Goal: Information Seeking & Learning: Learn about a topic

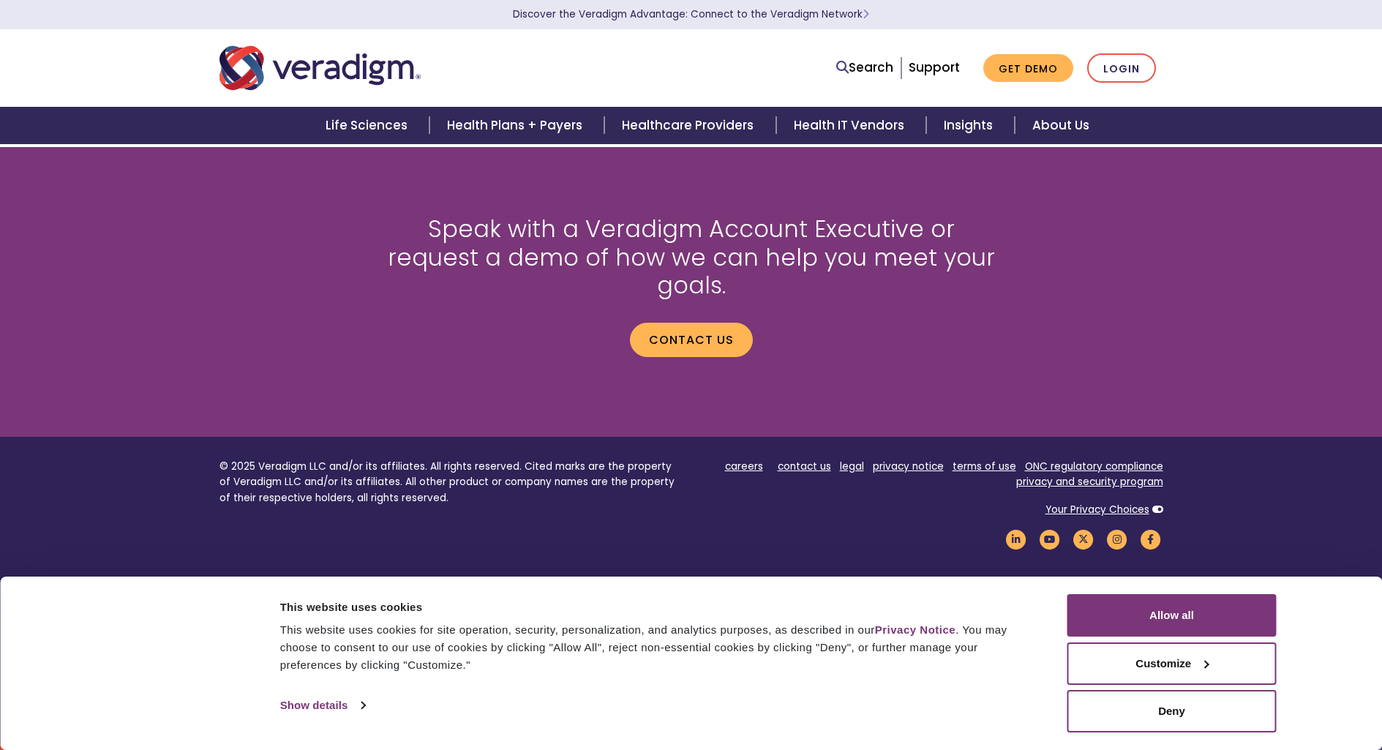
scroll to position [8032, 0]
click at [0, 0] on link "Videos" at bounding box center [0, 0] width 0 height 0
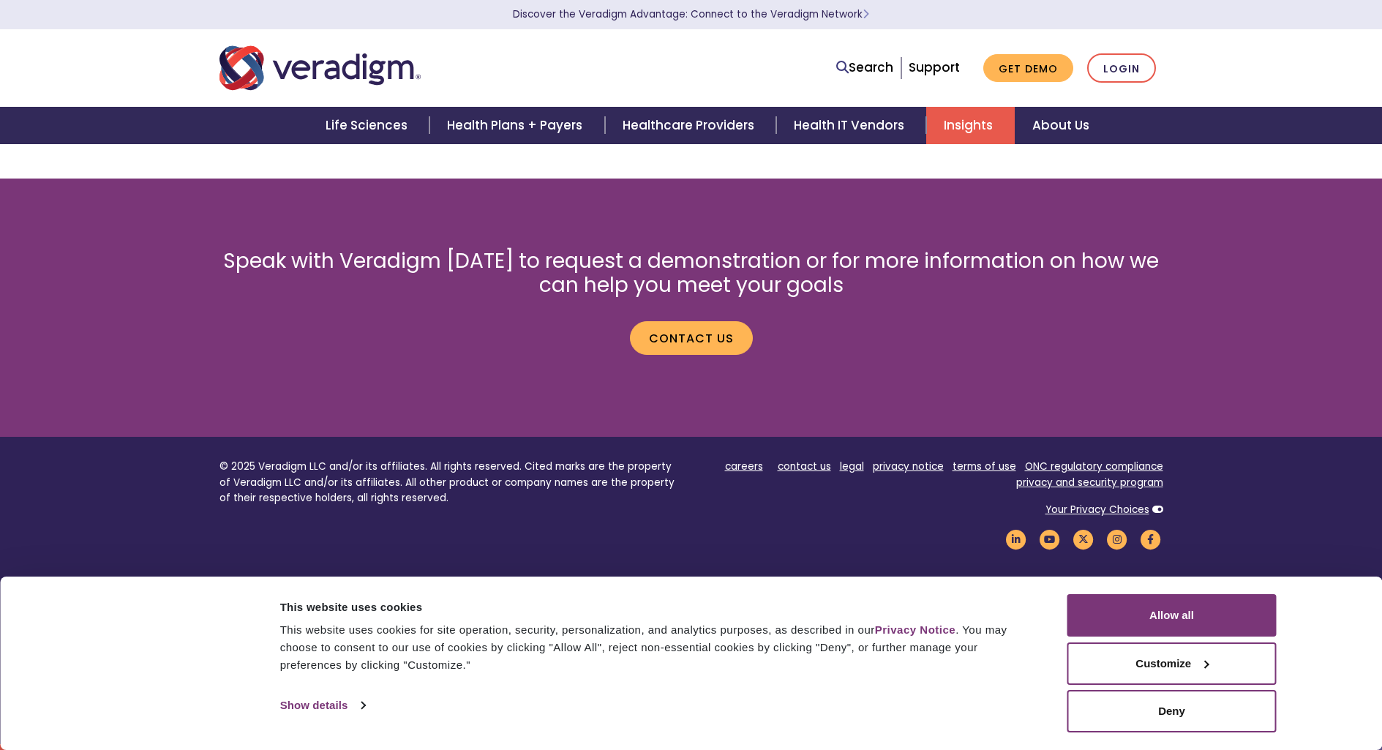
scroll to position [10386, 0]
click at [0, 0] on button "Close" at bounding box center [0, 0] width 0 height 0
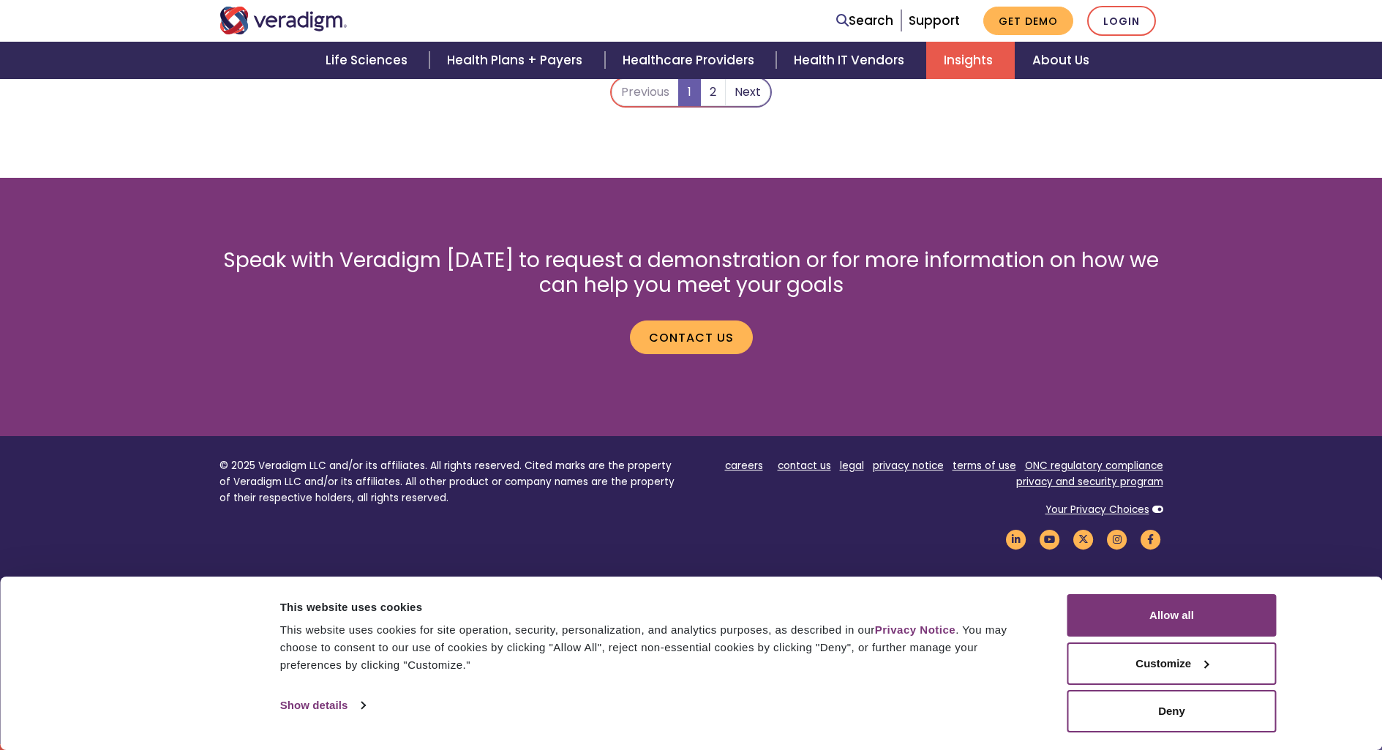
scroll to position [655, 0]
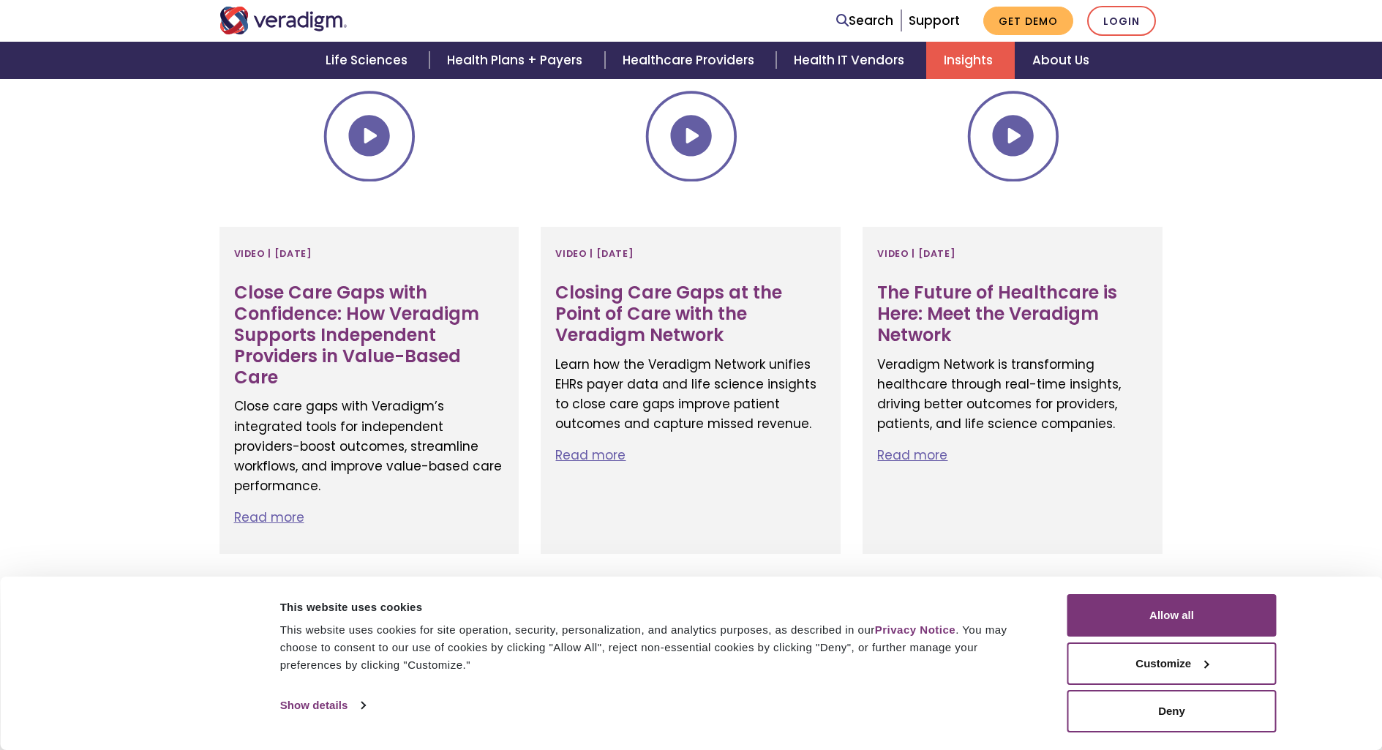
click at [0, 0] on link "Health Plans + Payers" at bounding box center [0, 0] width 0 height 0
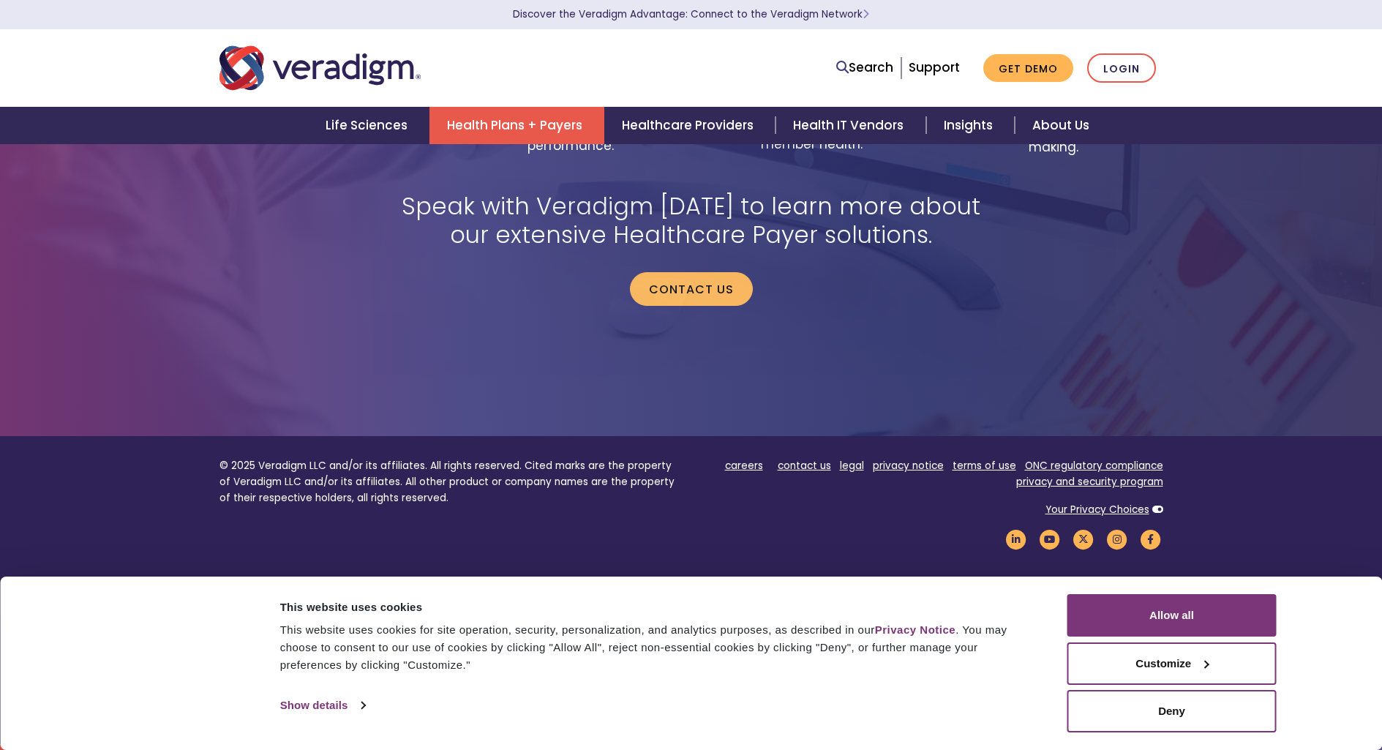
click at [0, 0] on link "Who We Are" at bounding box center [0, 0] width 0 height 0
